Goal: Task Accomplishment & Management: Use online tool/utility

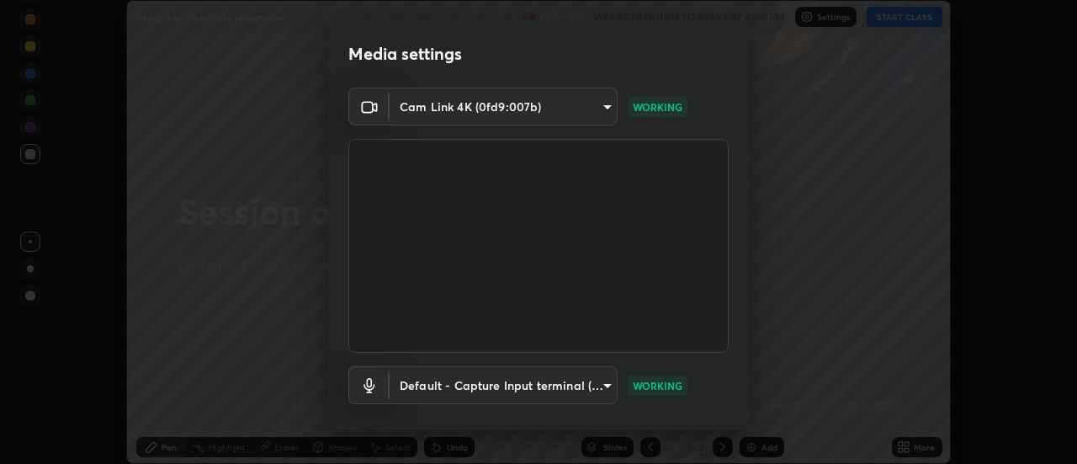
scroll to position [88, 0]
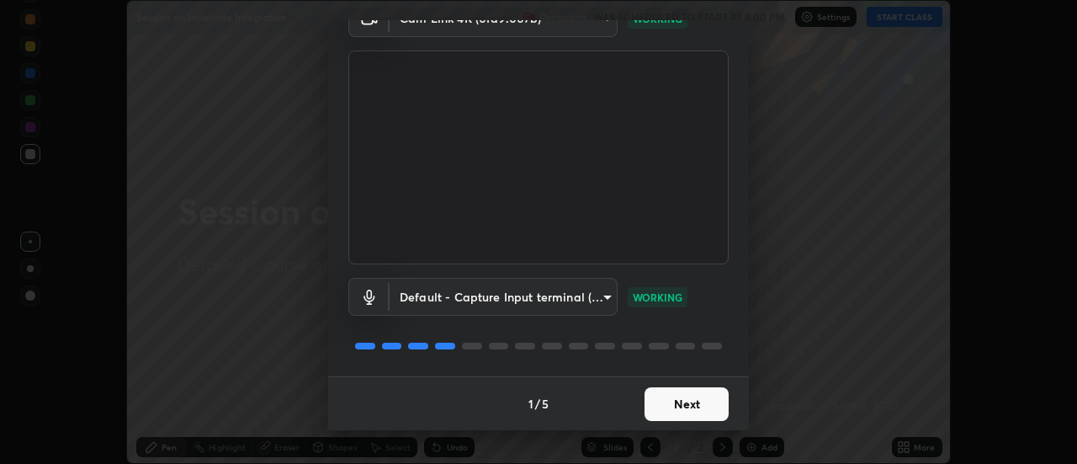
click at [688, 411] on button "Next" at bounding box center [686, 404] width 84 height 34
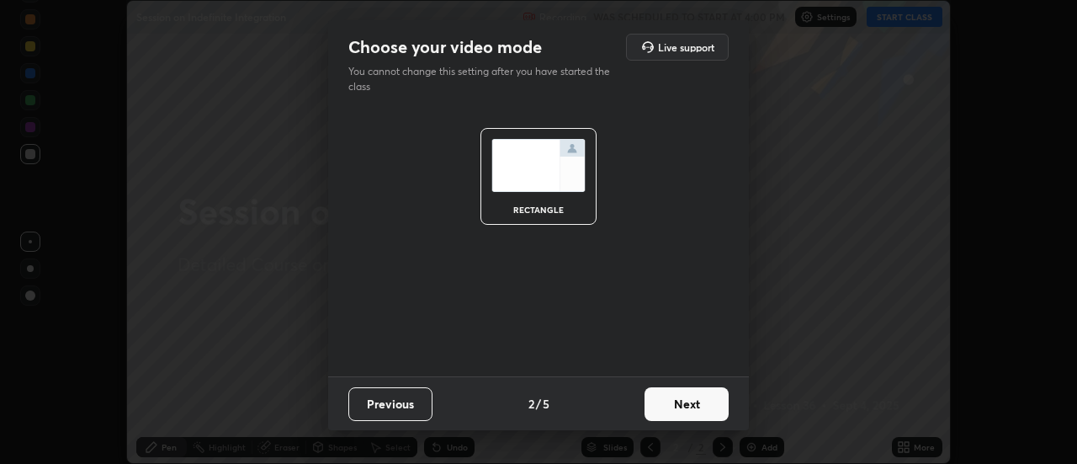
click at [700, 411] on button "Next" at bounding box center [686, 404] width 84 height 34
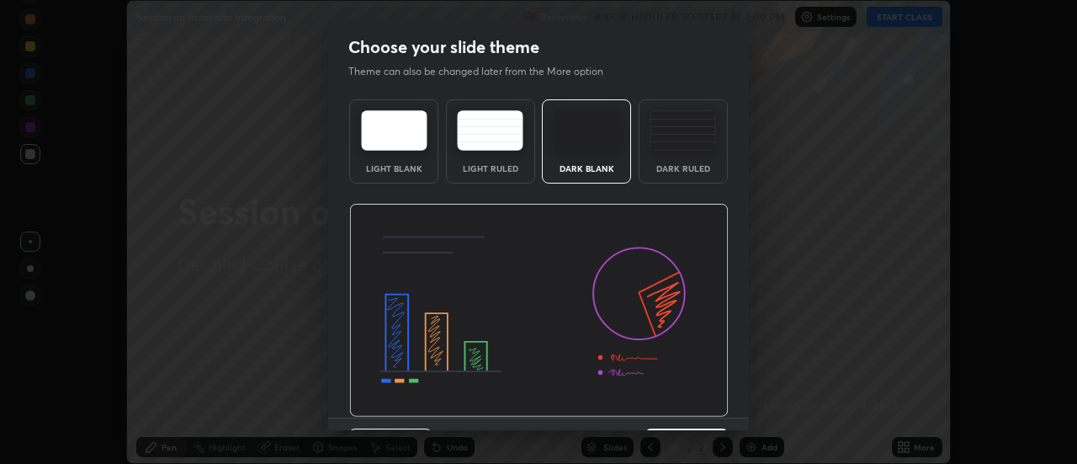
scroll to position [41, 0]
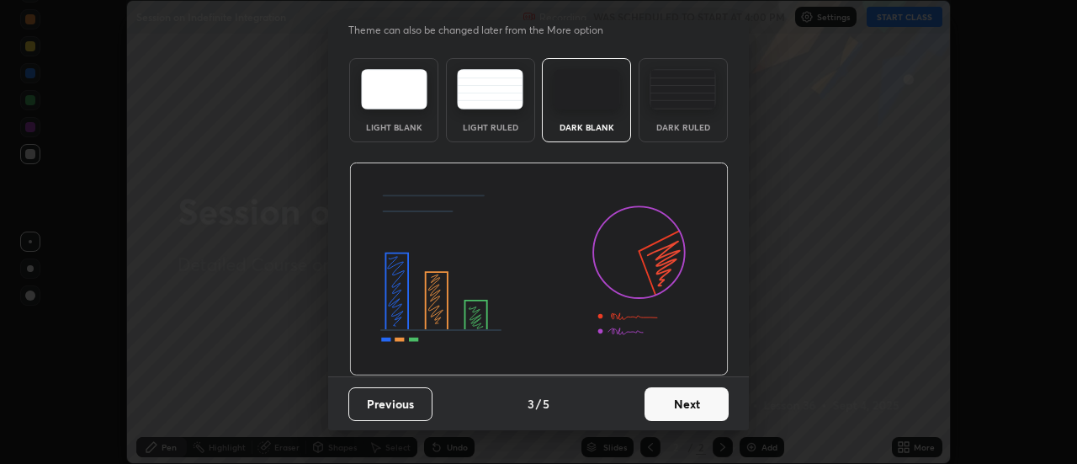
click at [693, 411] on button "Next" at bounding box center [686, 404] width 84 height 34
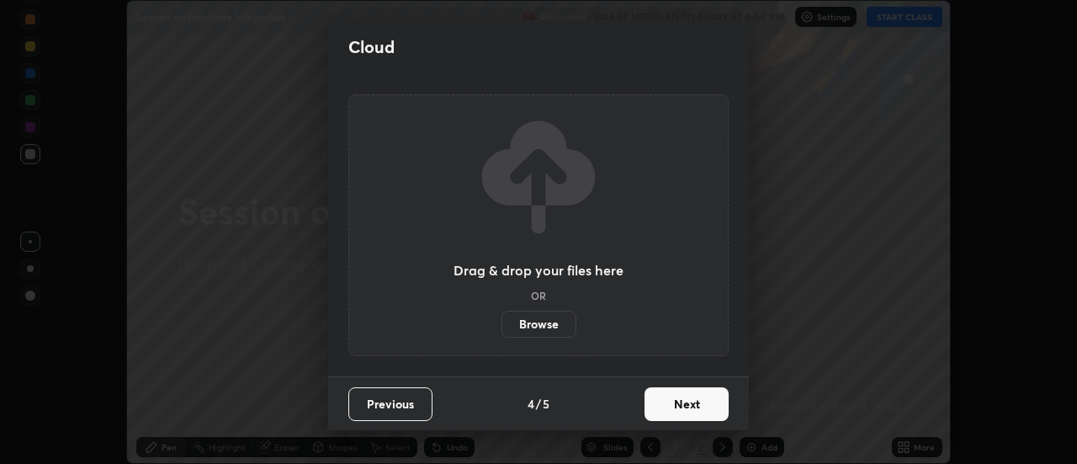
click at [674, 411] on button "Next" at bounding box center [686, 404] width 84 height 34
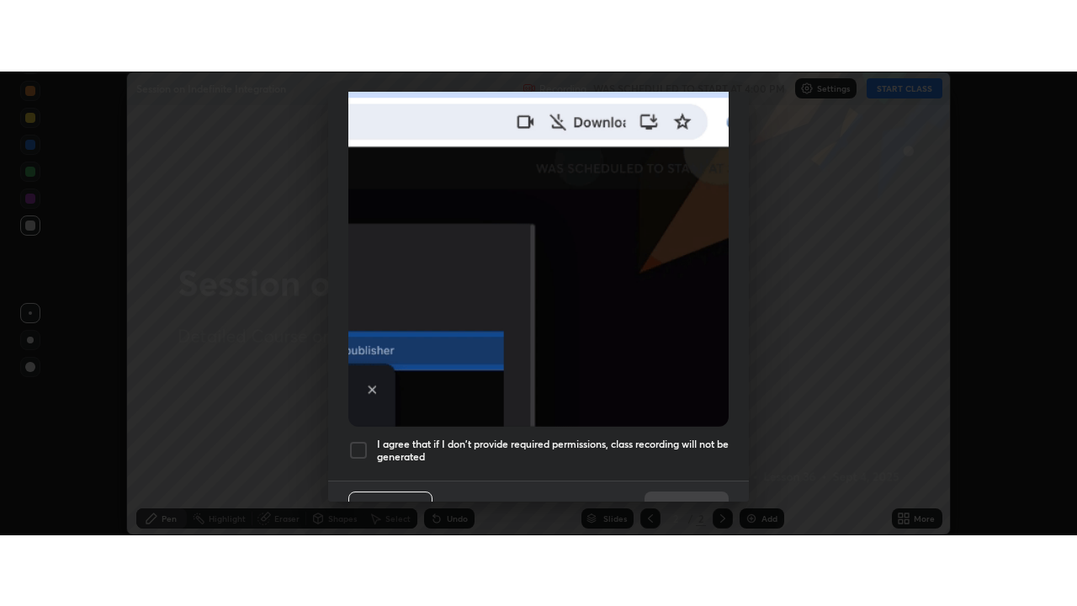
scroll to position [432, 0]
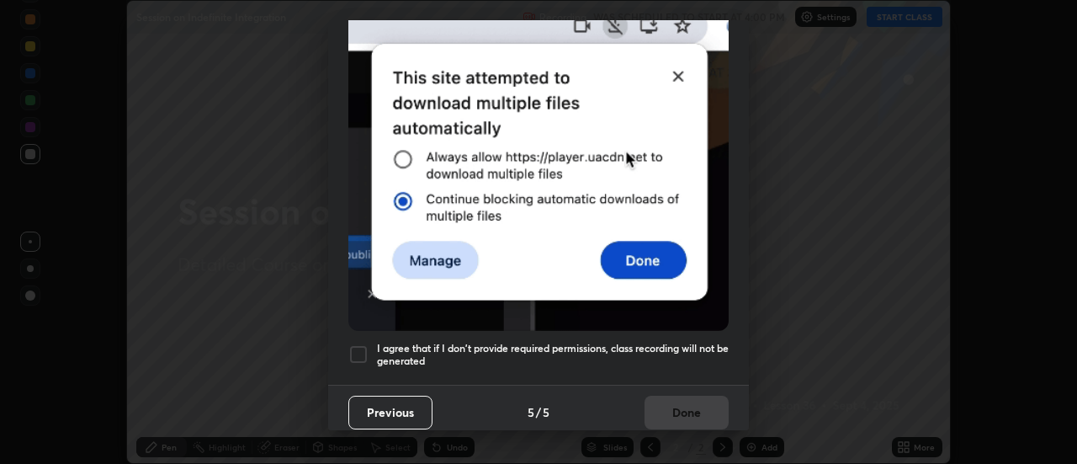
click at [358, 353] on div at bounding box center [358, 354] width 20 height 20
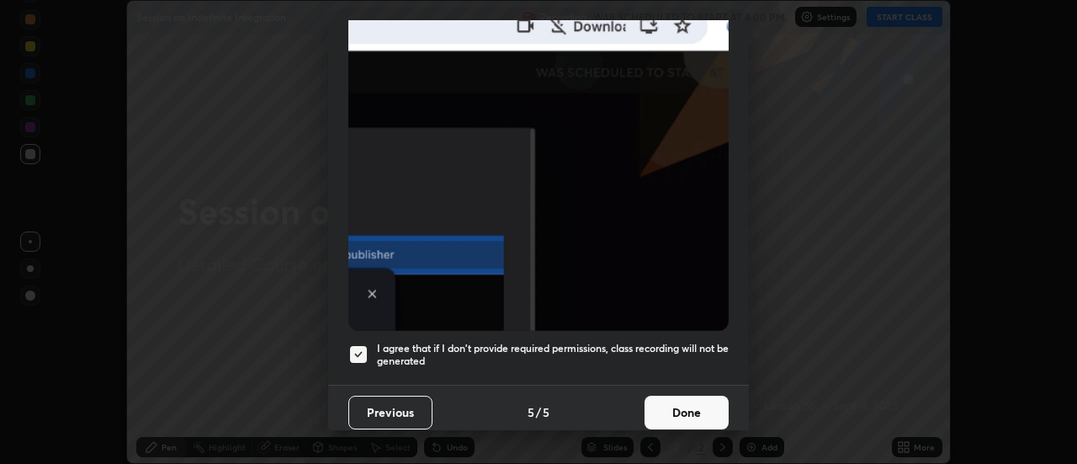
click at [664, 405] on button "Done" at bounding box center [686, 412] width 84 height 34
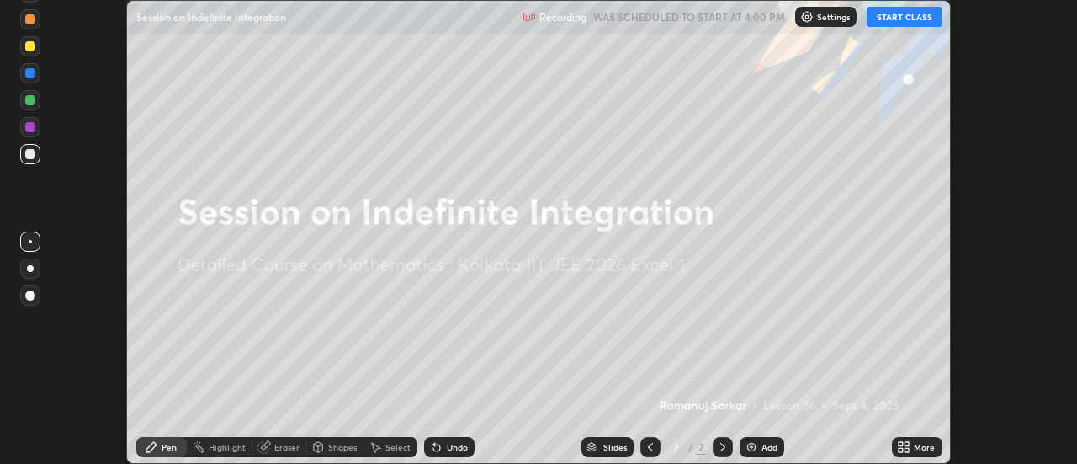
click at [909, 446] on icon at bounding box center [907, 444] width 4 height 4
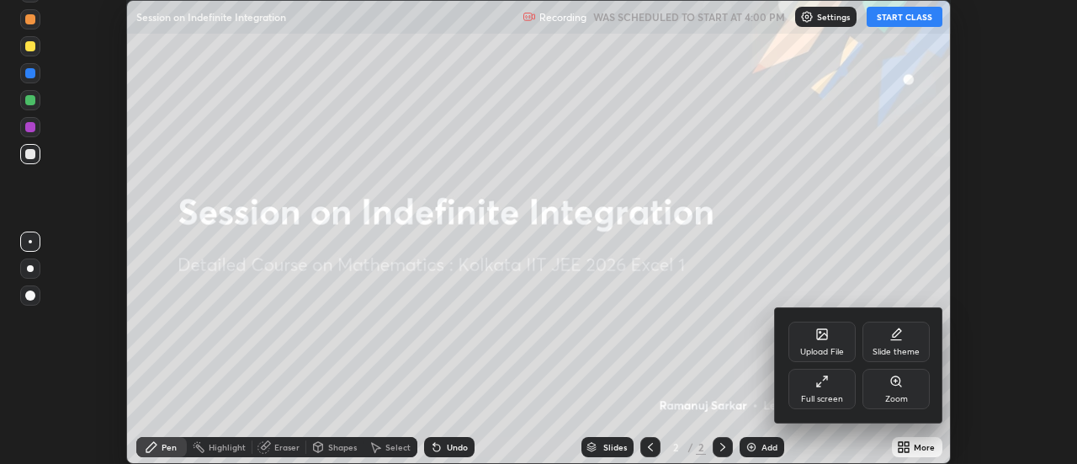
click at [819, 384] on icon at bounding box center [819, 384] width 4 height 4
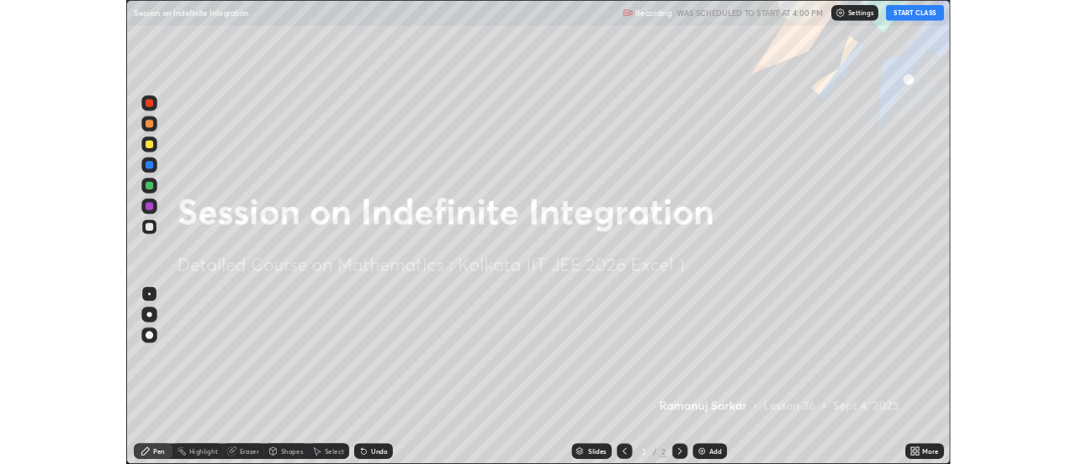
scroll to position [606, 1077]
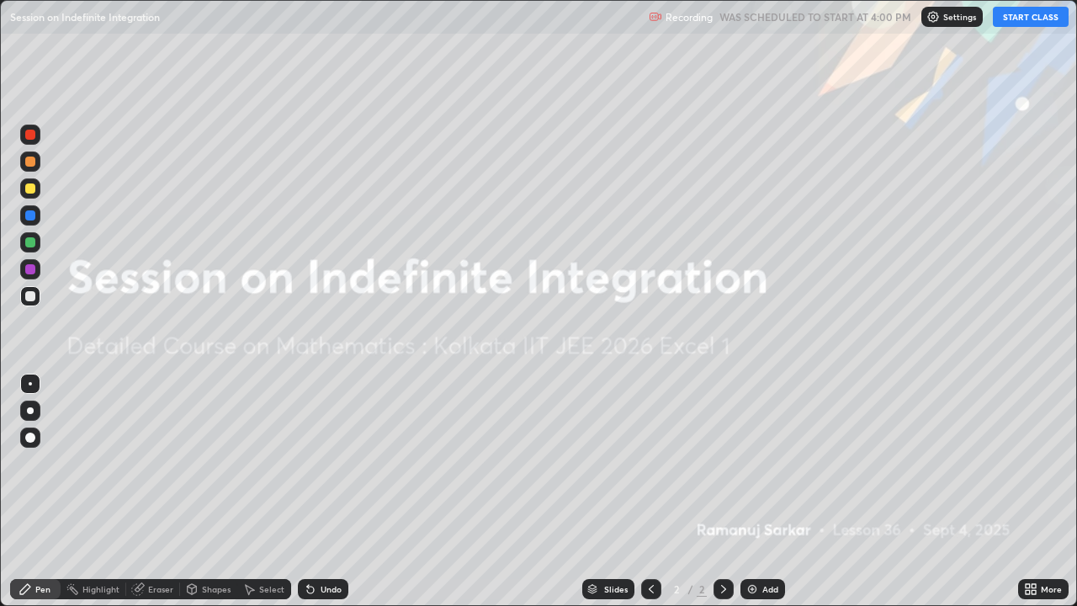
click at [1016, 14] on button "START CLASS" at bounding box center [1031, 17] width 76 height 20
click at [762, 463] on div "Add" at bounding box center [770, 589] width 16 height 8
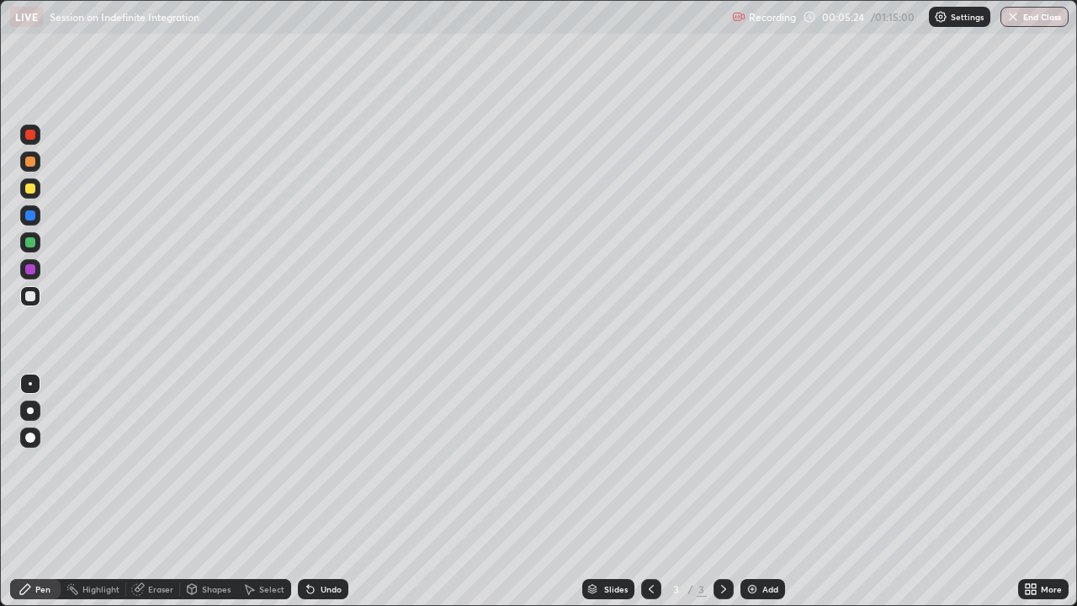
click at [161, 463] on div "Eraser" at bounding box center [160, 589] width 25 height 8
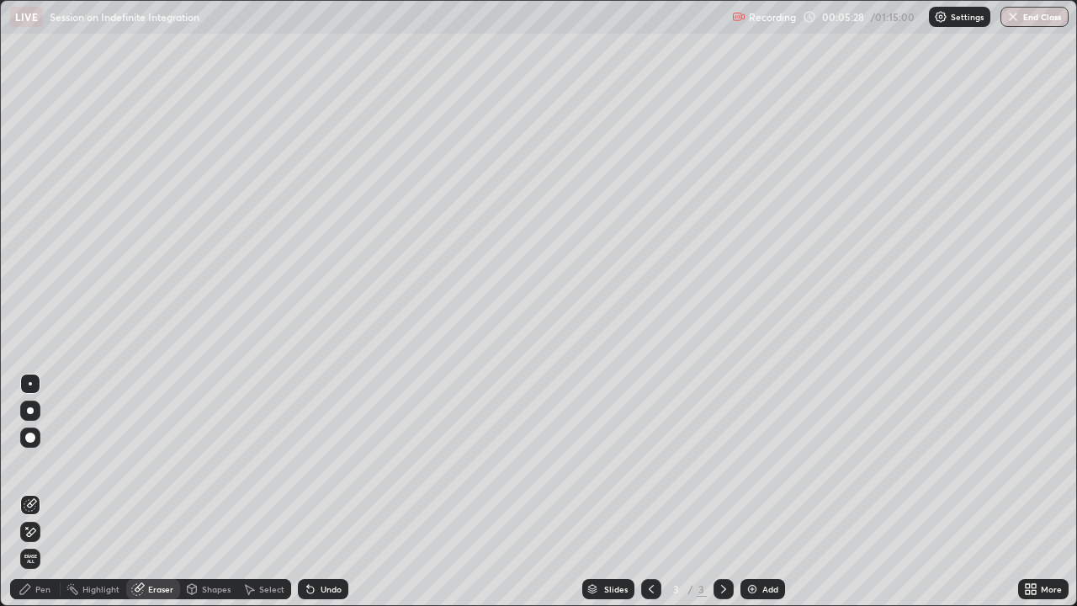
click at [40, 463] on div "Pen" at bounding box center [42, 589] width 15 height 8
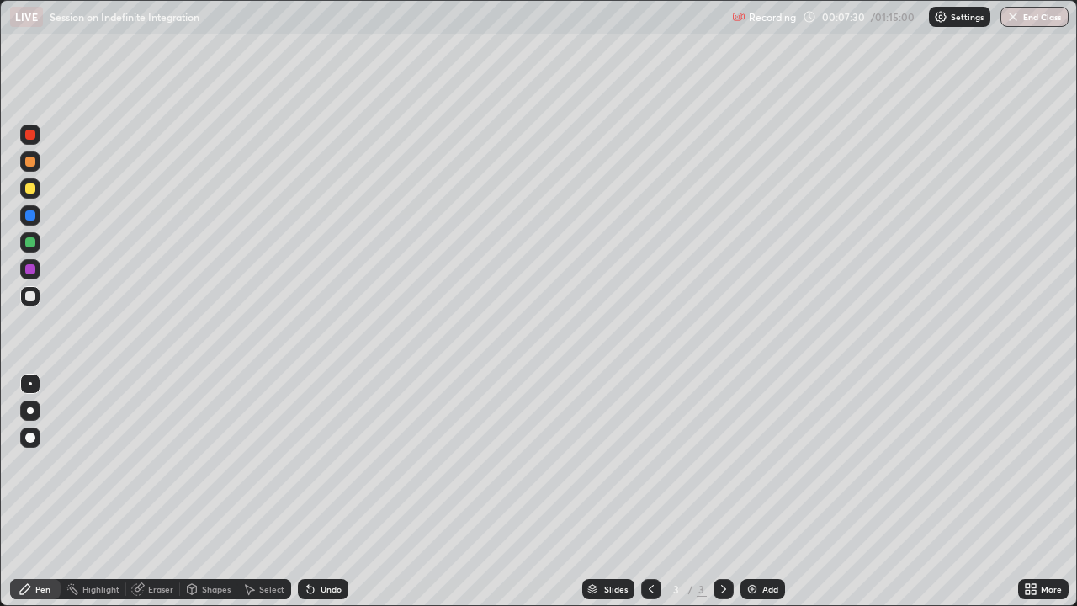
click at [263, 463] on div "Select" at bounding box center [271, 589] width 25 height 8
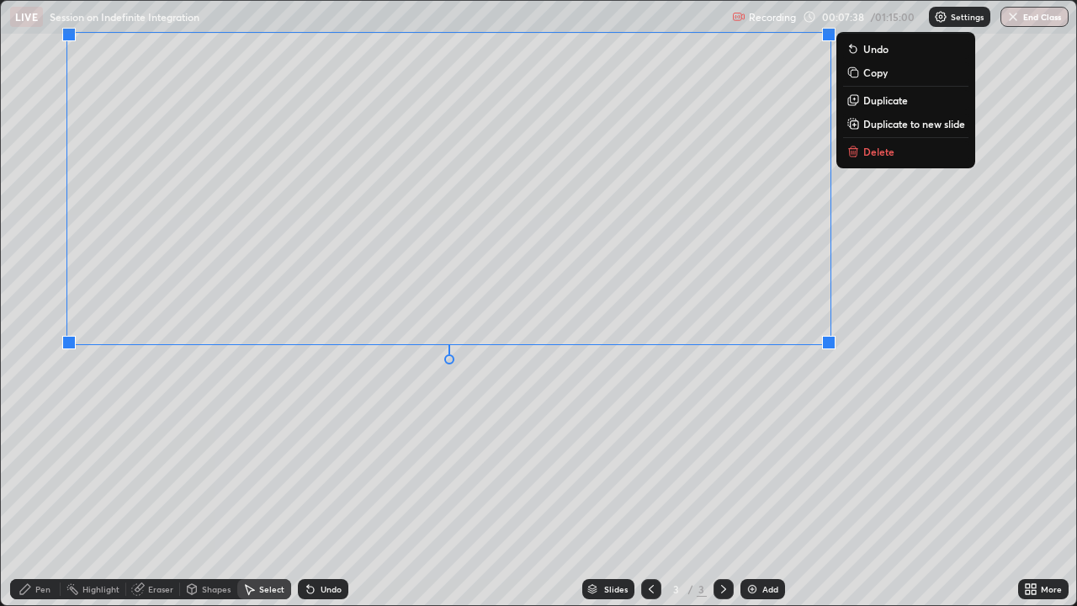
click at [745, 438] on div "0 ° Undo Copy Duplicate Duplicate to new slide Delete" at bounding box center [538, 303] width 1075 height 604
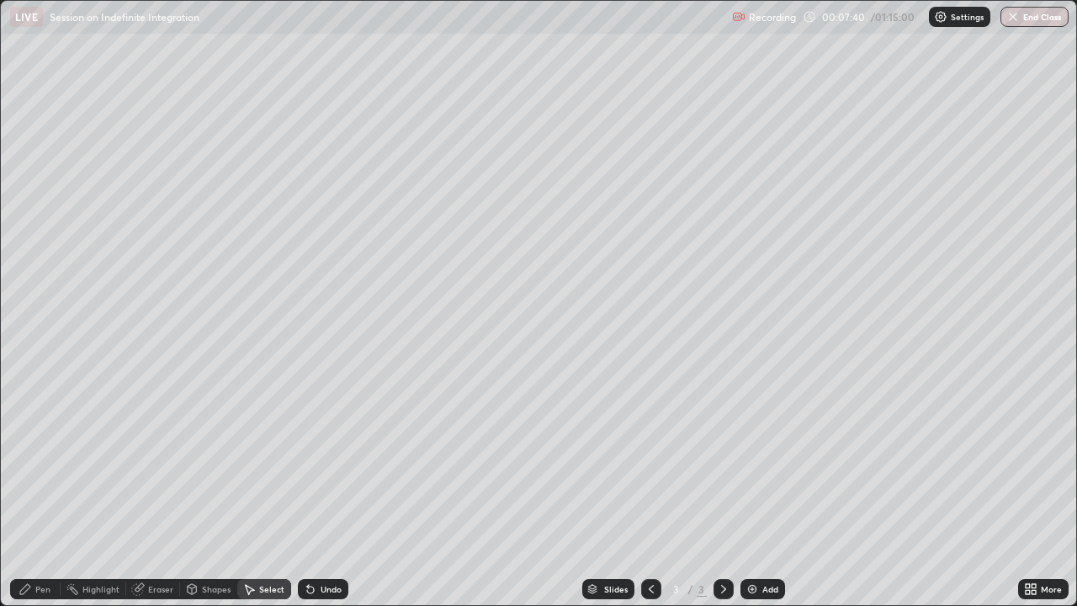
click at [40, 463] on div "Pen" at bounding box center [35, 589] width 50 height 20
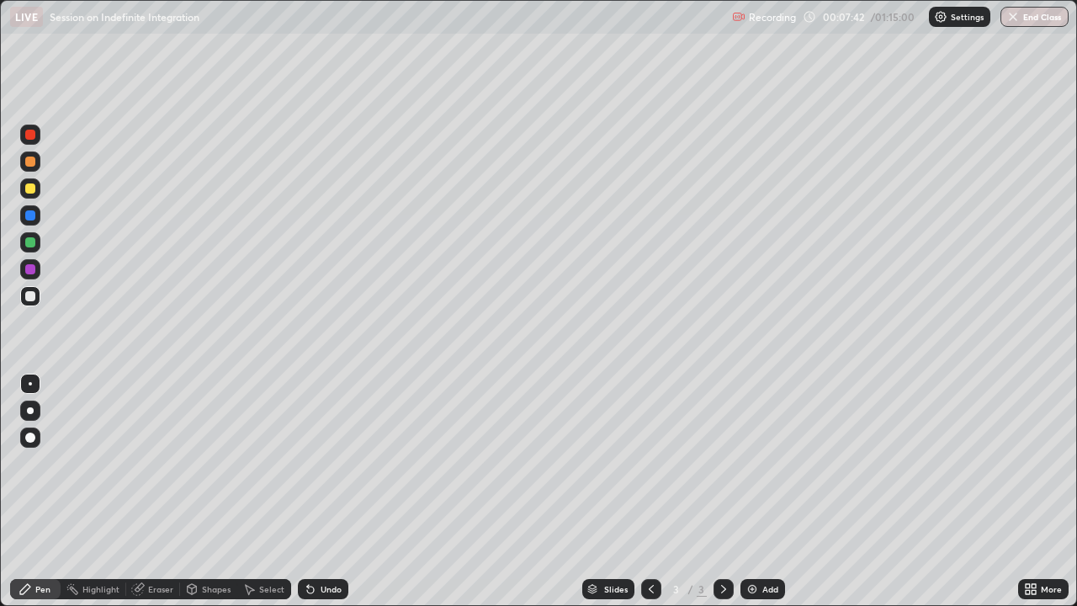
click at [31, 237] on div at bounding box center [30, 242] width 10 height 10
click at [29, 413] on div at bounding box center [30, 410] width 7 height 7
click at [308, 463] on icon at bounding box center [310, 589] width 7 height 7
click at [312, 463] on icon at bounding box center [310, 588] width 13 height 13
click at [321, 463] on div "Undo" at bounding box center [331, 589] width 21 height 8
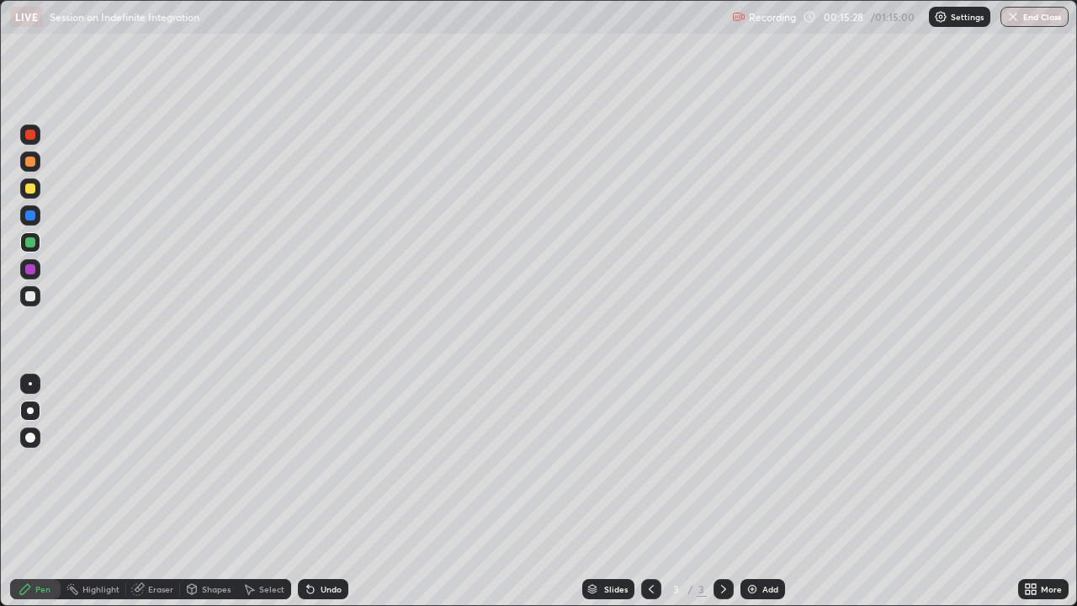
click at [756, 463] on img at bounding box center [751, 588] width 13 height 13
click at [29, 273] on div at bounding box center [30, 269] width 10 height 10
click at [322, 463] on div "Undo" at bounding box center [331, 589] width 21 height 8
click at [321, 463] on div "Undo" at bounding box center [331, 589] width 21 height 8
click at [262, 463] on div "Select" at bounding box center [264, 589] width 54 height 20
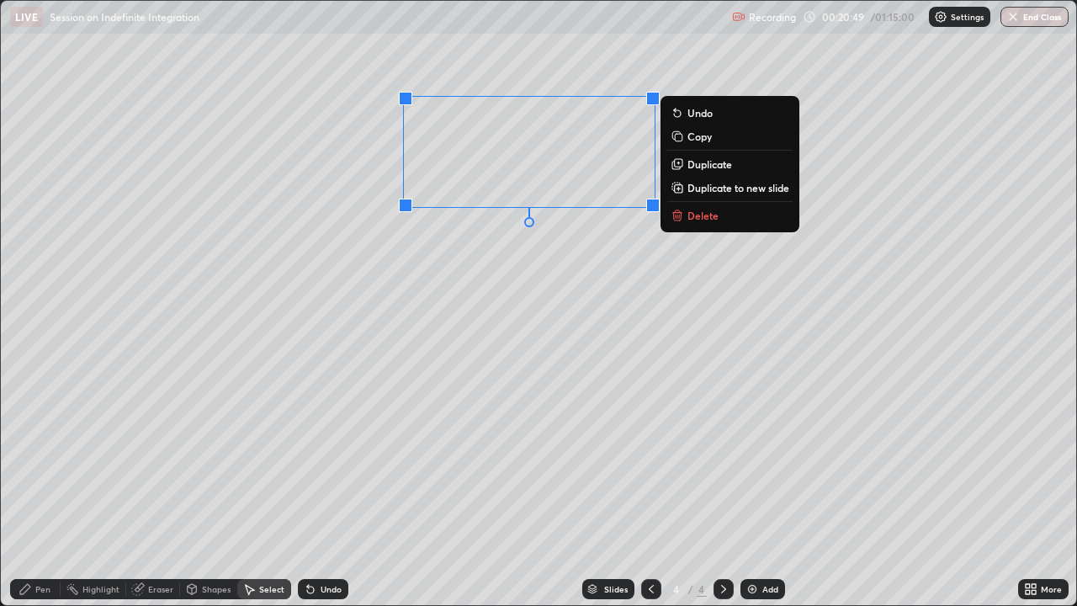
click at [688, 218] on p "Delete" at bounding box center [702, 215] width 31 height 13
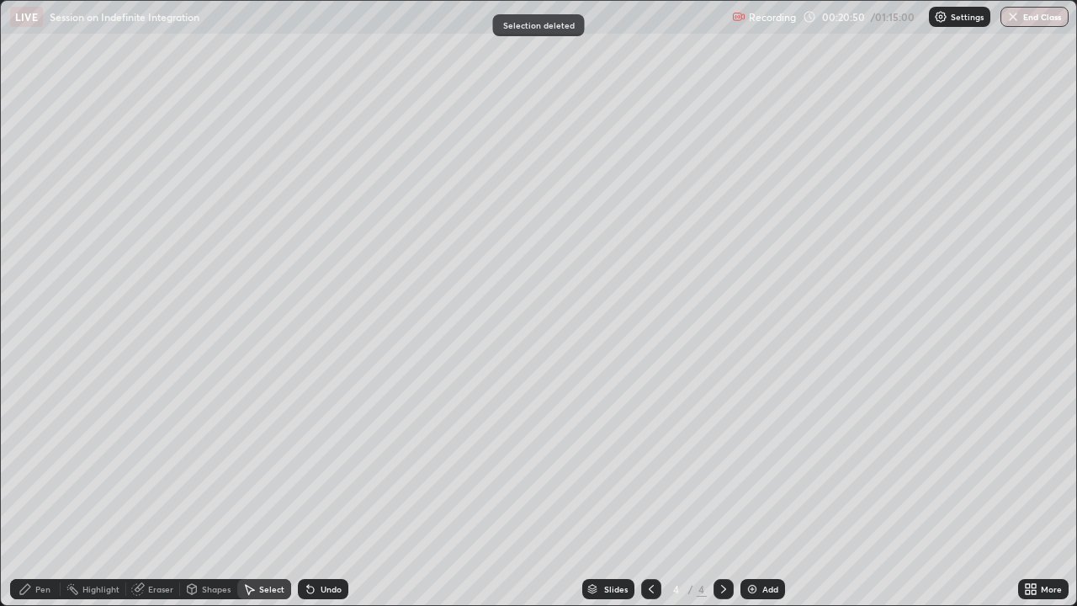
click at [42, 463] on div "Pen" at bounding box center [42, 589] width 15 height 8
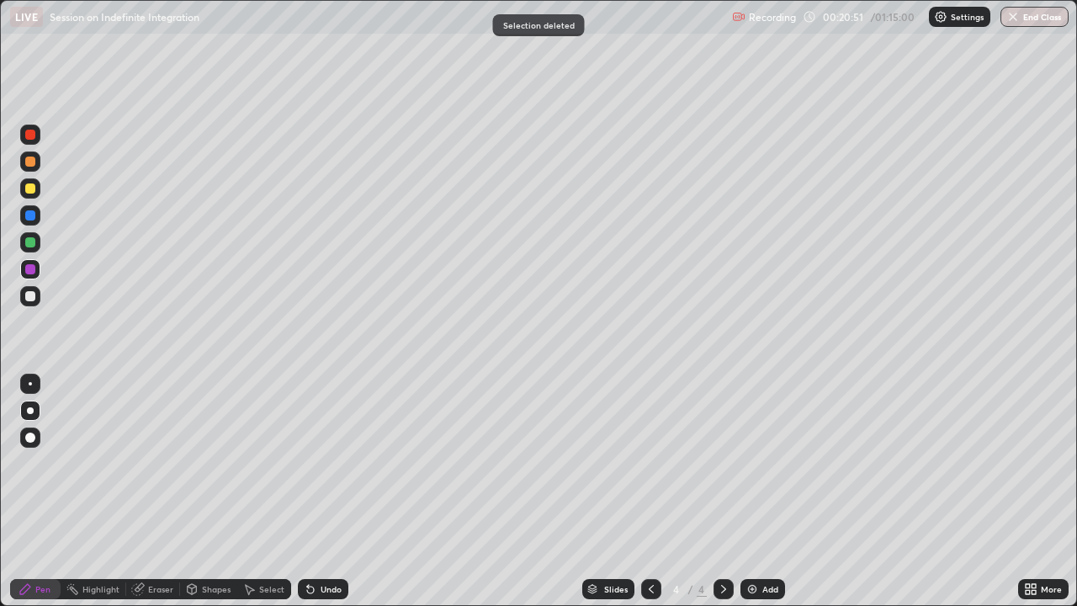
click at [29, 247] on div at bounding box center [30, 242] width 10 height 10
click at [156, 463] on div "Eraser" at bounding box center [160, 589] width 25 height 8
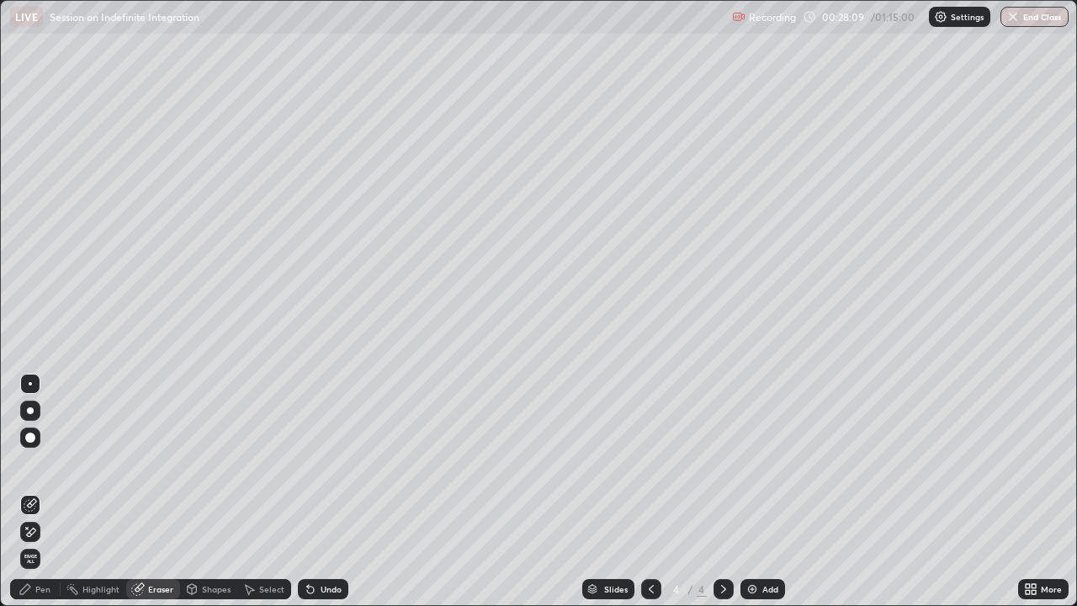
click at [37, 463] on div "Pen" at bounding box center [42, 589] width 15 height 8
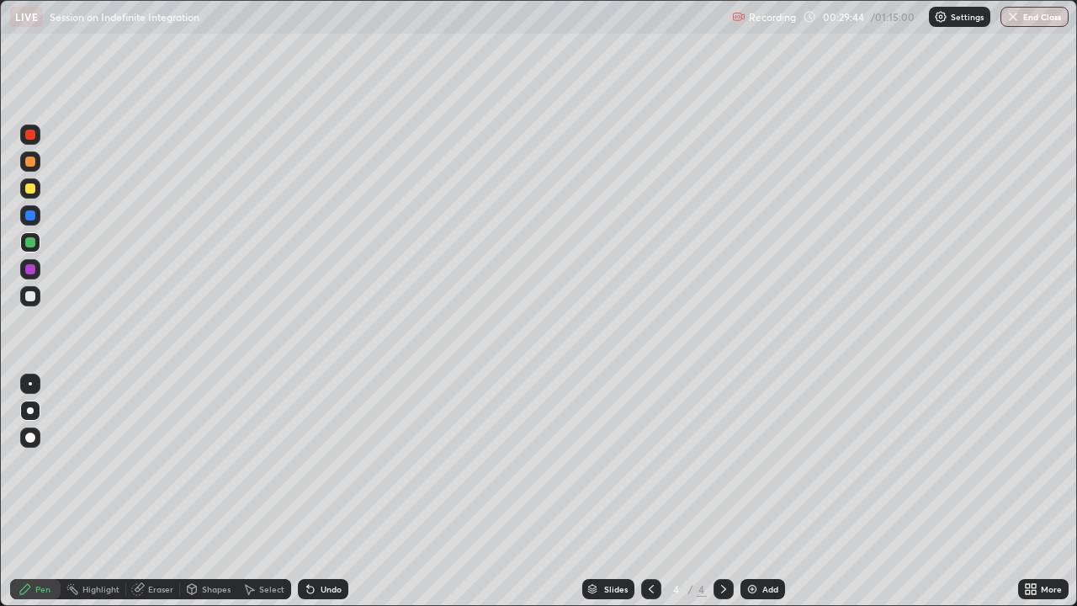
click at [759, 463] on div "Add" at bounding box center [762, 589] width 45 height 20
click at [765, 463] on div "Add" at bounding box center [770, 589] width 16 height 8
click at [751, 463] on img at bounding box center [751, 588] width 13 height 13
click at [647, 463] on icon at bounding box center [650, 588] width 13 height 13
click at [745, 463] on img at bounding box center [751, 588] width 13 height 13
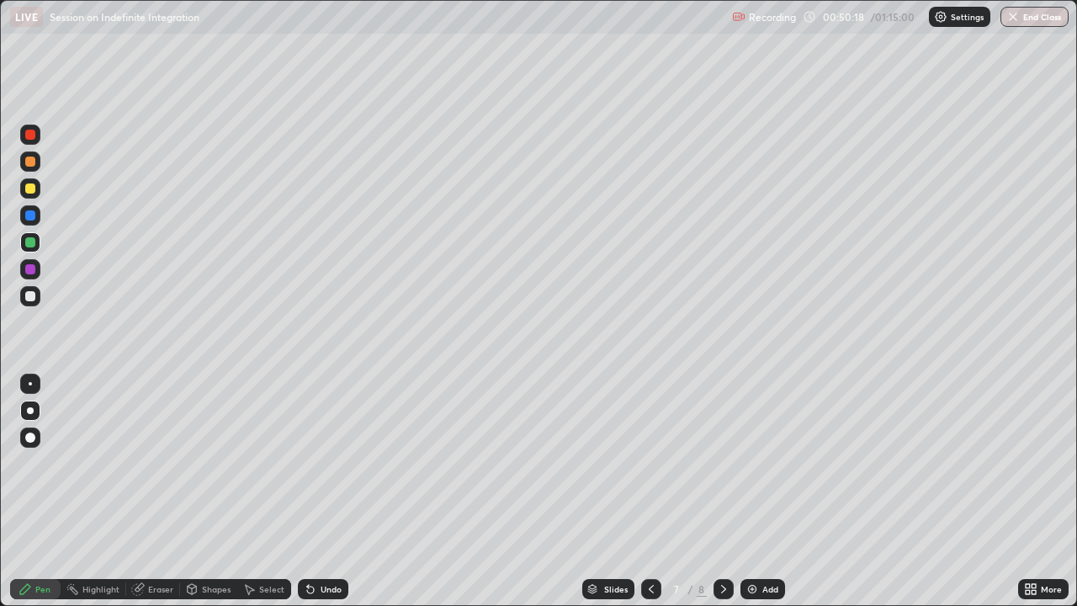
click at [32, 187] on div at bounding box center [30, 188] width 10 height 10
click at [764, 463] on div "Add" at bounding box center [770, 589] width 16 height 8
click at [327, 463] on div "Undo" at bounding box center [323, 589] width 50 height 20
click at [323, 463] on div "Undo" at bounding box center [323, 589] width 50 height 20
click at [324, 463] on div "Undo" at bounding box center [331, 589] width 21 height 8
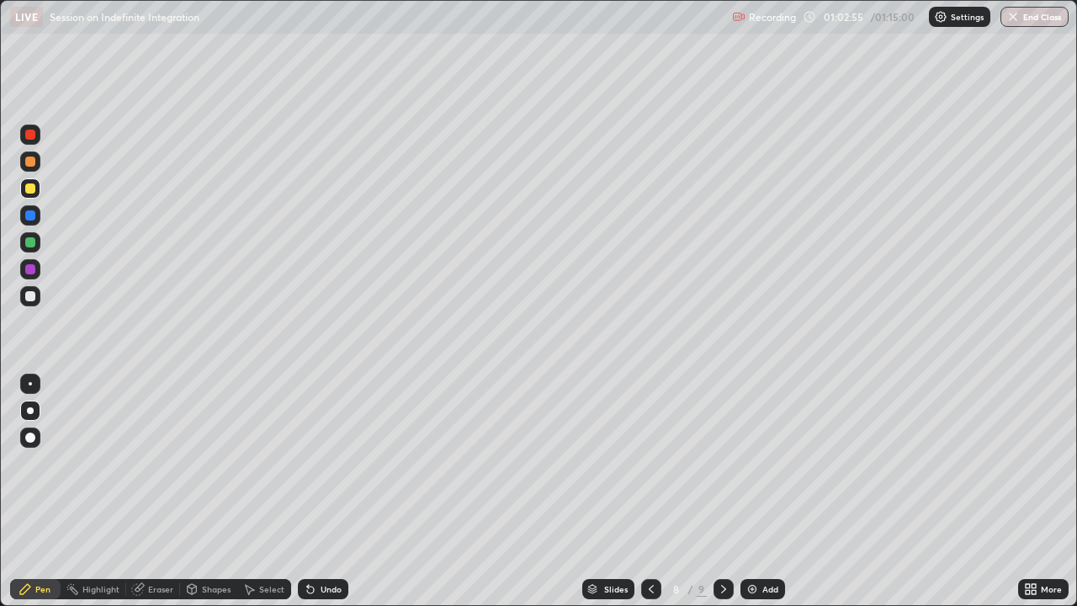
click at [161, 463] on div "Eraser" at bounding box center [160, 589] width 25 height 8
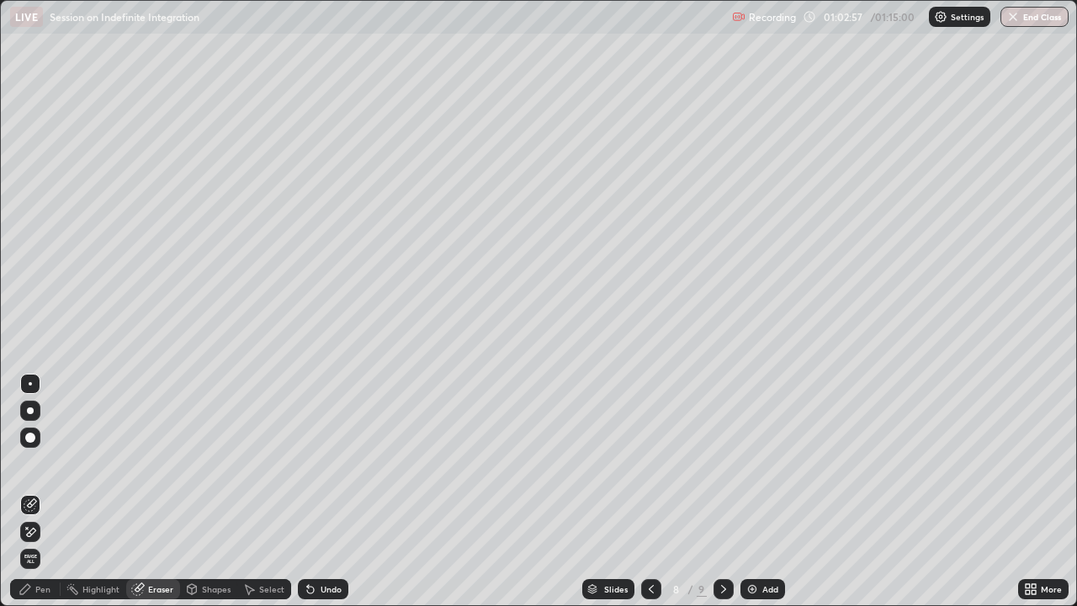
click at [46, 463] on div "Pen" at bounding box center [42, 589] width 15 height 8
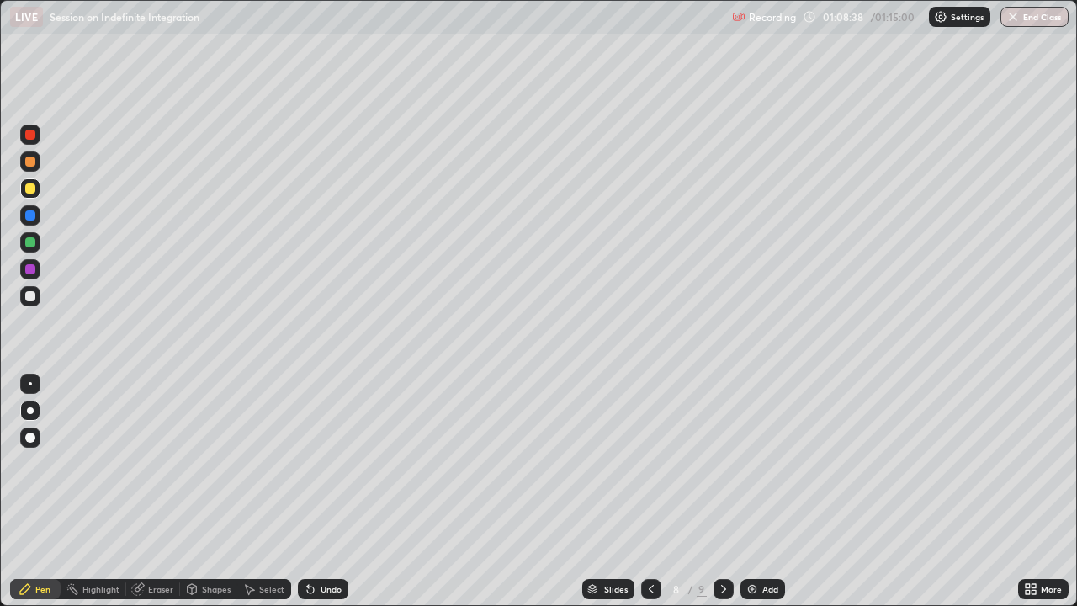
click at [1042, 19] on button "End Class" at bounding box center [1034, 17] width 68 height 20
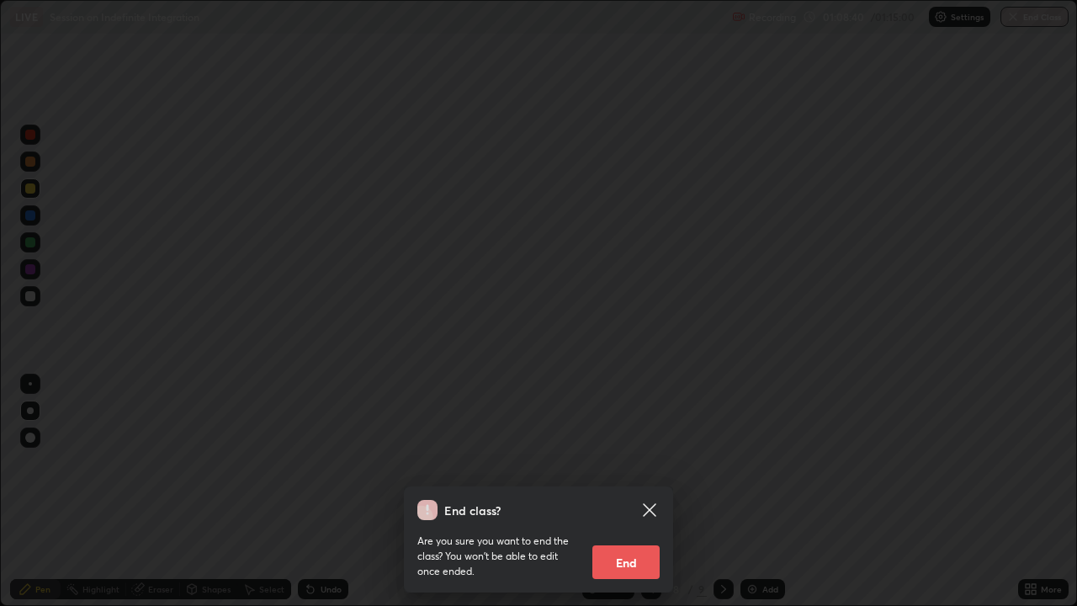
click at [634, 463] on button "End" at bounding box center [625, 562] width 67 height 34
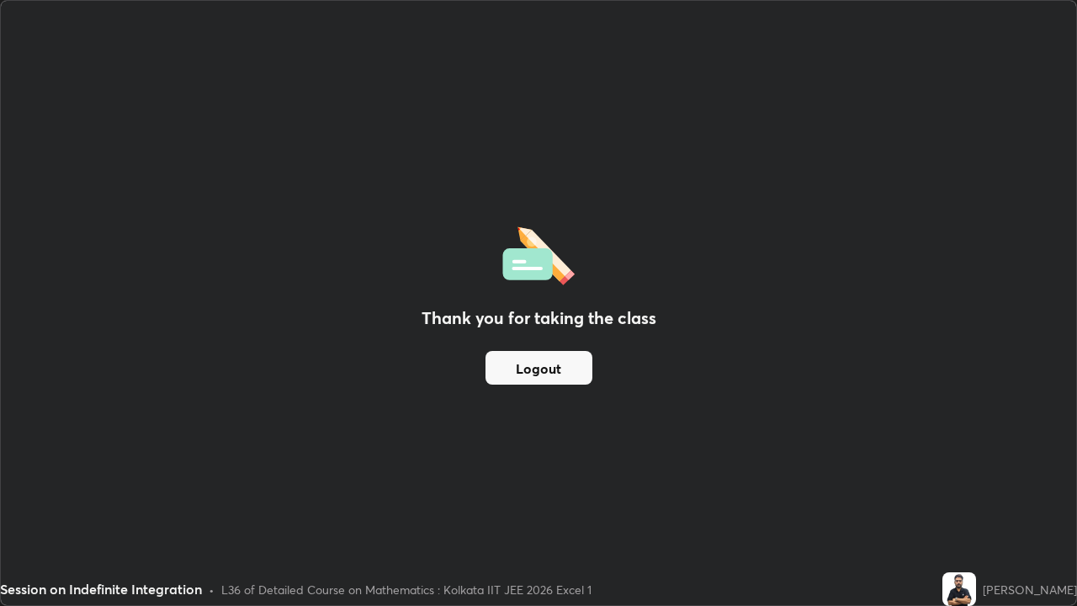
click at [971, 463] on img at bounding box center [959, 589] width 34 height 34
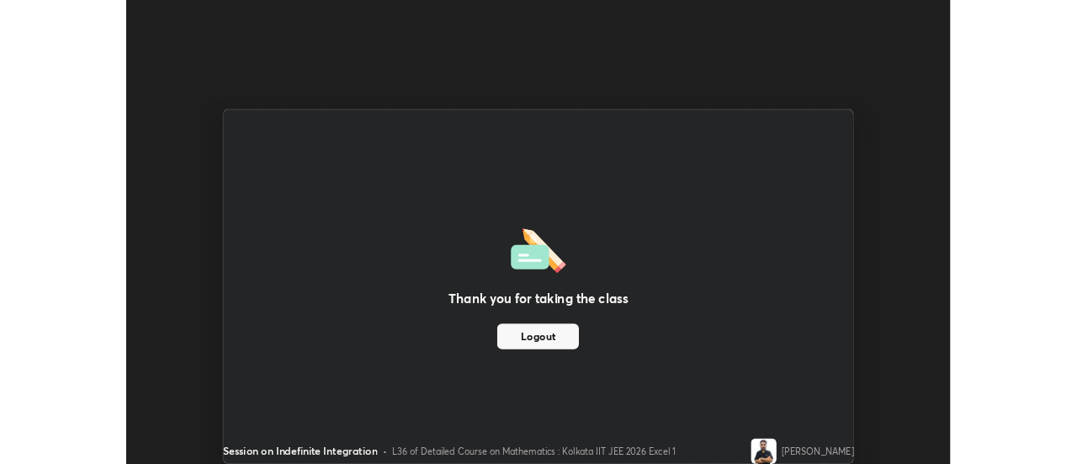
scroll to position [83671, 83058]
